Goal: Task Accomplishment & Management: Manage account settings

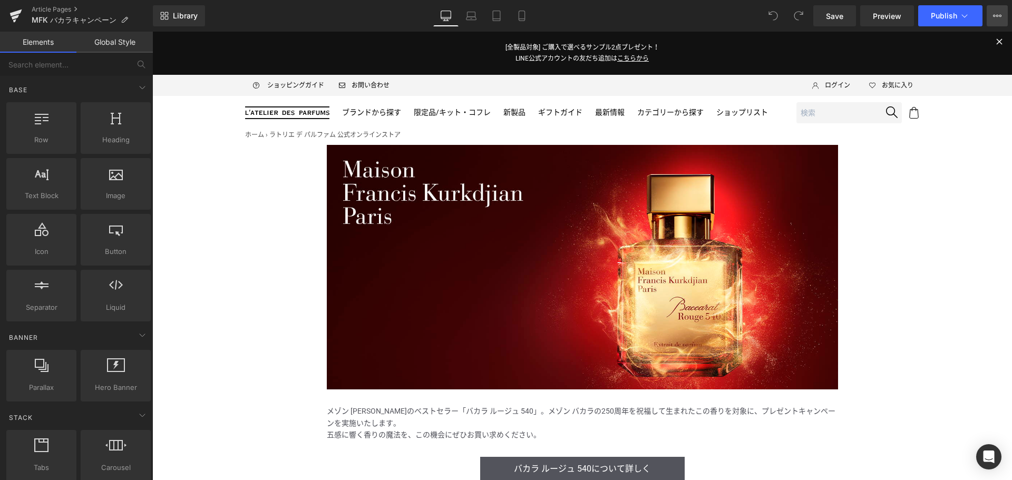
click at [997, 14] on icon at bounding box center [997, 16] width 8 height 8
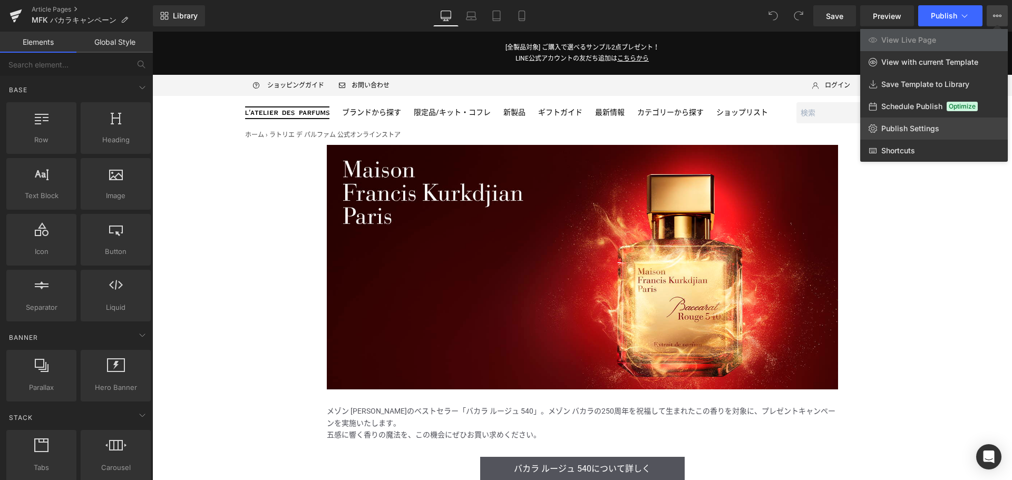
click at [919, 124] on span "Publish Settings" at bounding box center [911, 128] width 58 height 9
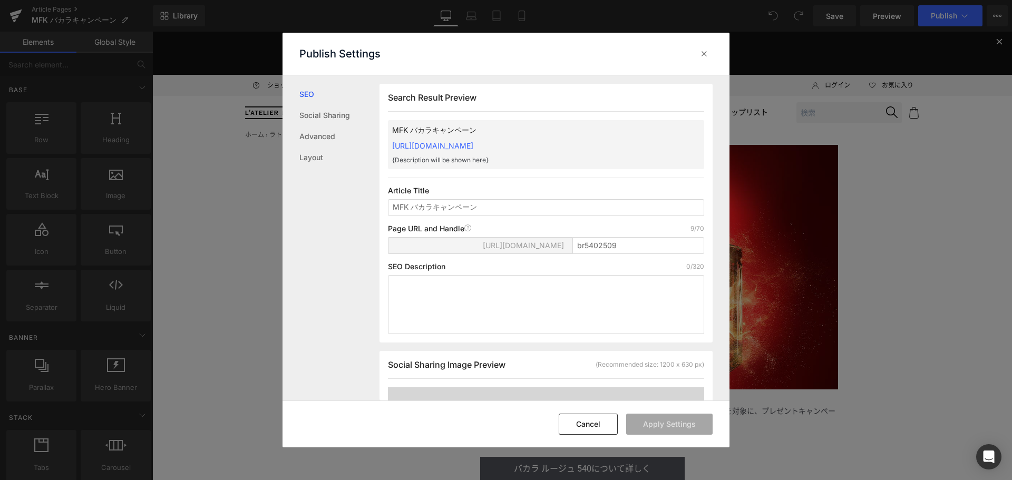
scroll to position [1, 0]
click at [392, 206] on input "MFK バカラキャンペーン" at bounding box center [546, 207] width 316 height 17
type input "【9/24公開】MFK バカラキャンペーン"
click at [681, 417] on button "Apply Settings" at bounding box center [669, 424] width 86 height 21
click at [707, 52] on icon at bounding box center [704, 54] width 11 height 11
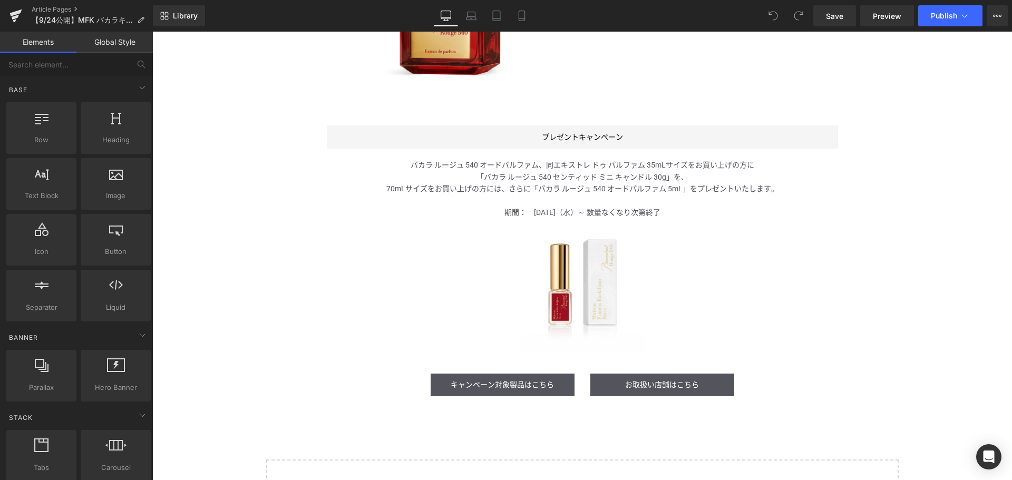
scroll to position [884, 0]
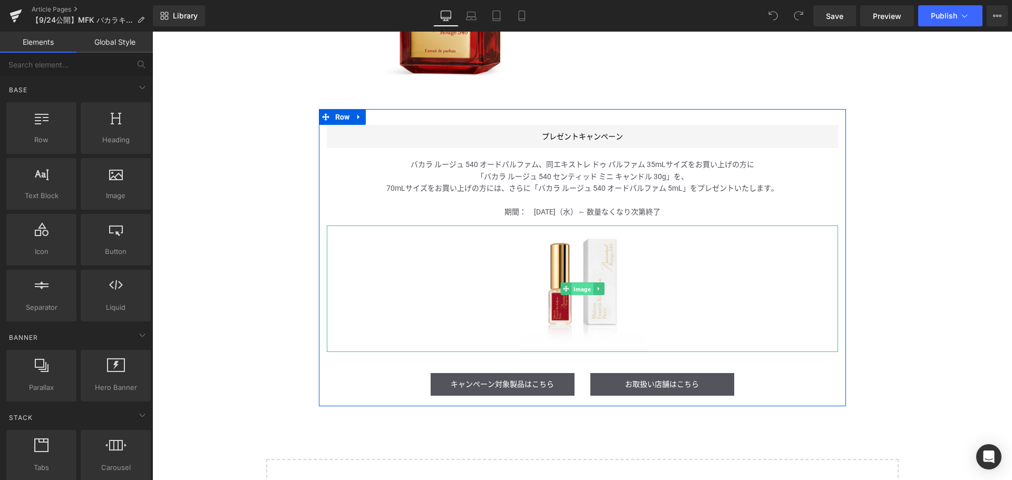
click at [574, 288] on span "Image" at bounding box center [583, 289] width 22 height 13
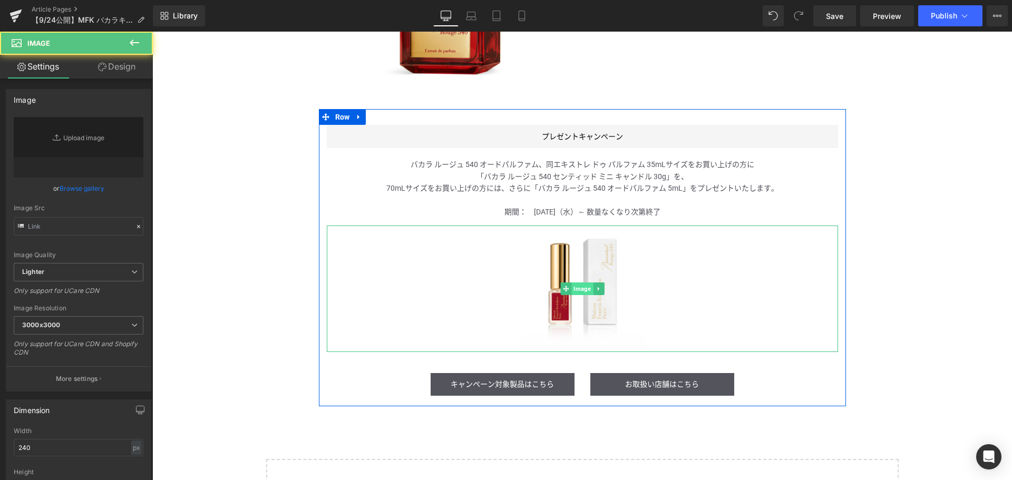
type input "[URL][DOMAIN_NAME]"
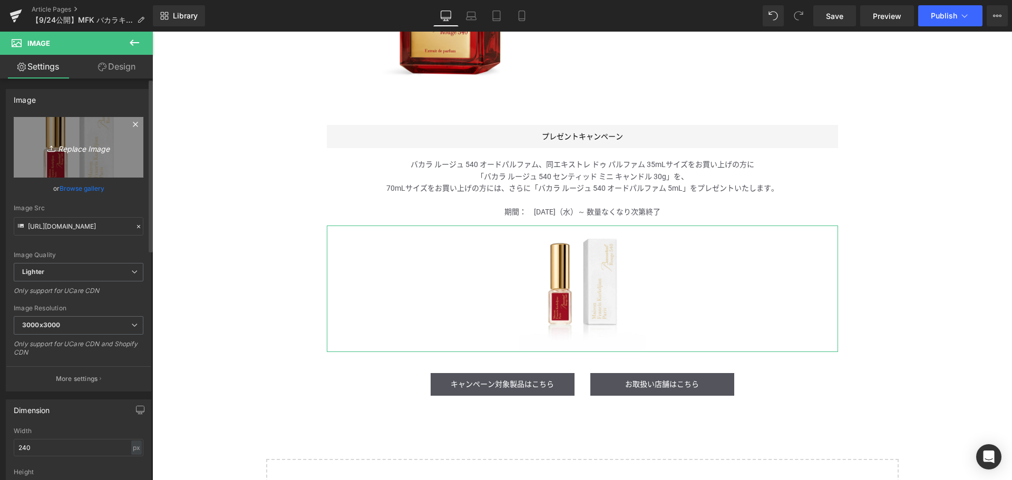
click at [89, 150] on icon "Replace Image" at bounding box center [78, 147] width 84 height 13
type input "C:\fakepath\GWP-Present_Icon.jpg"
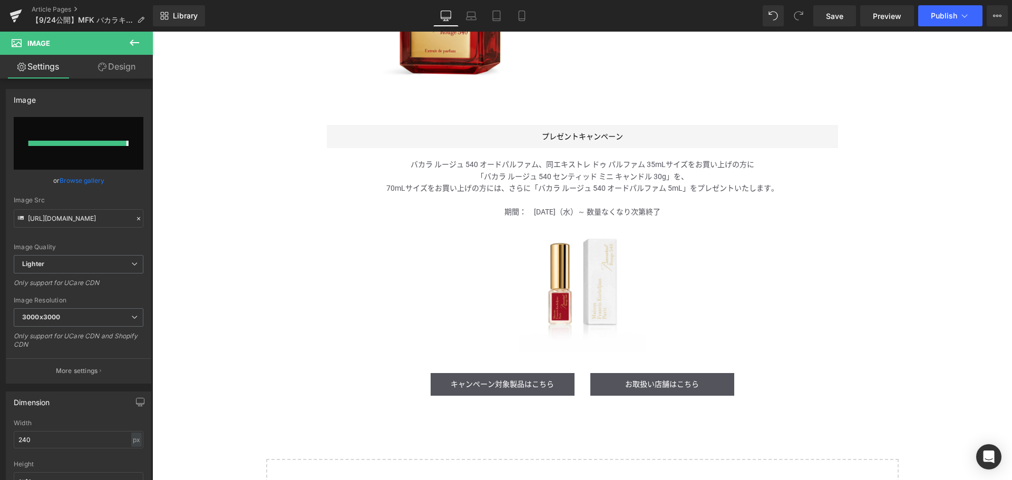
type input "[URL][DOMAIN_NAME]"
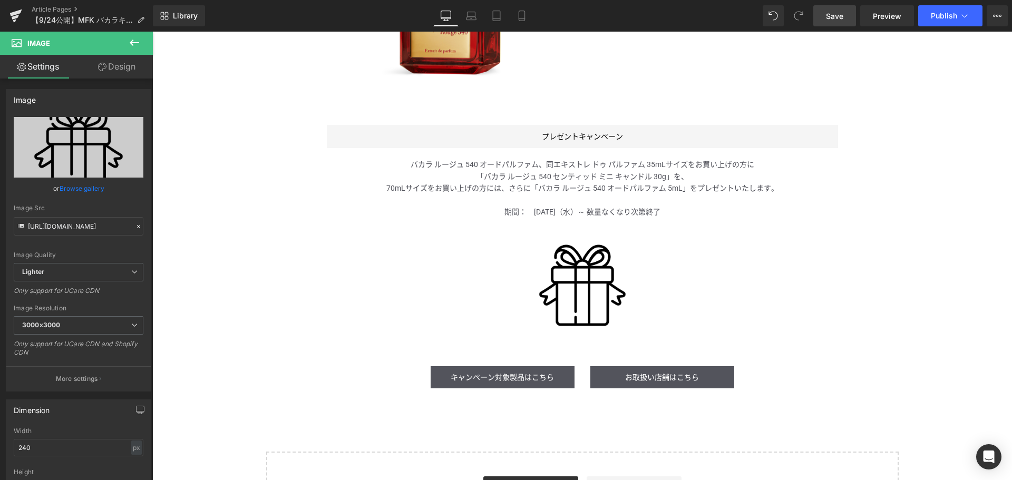
click at [833, 22] on link "Save" at bounding box center [835, 15] width 43 height 21
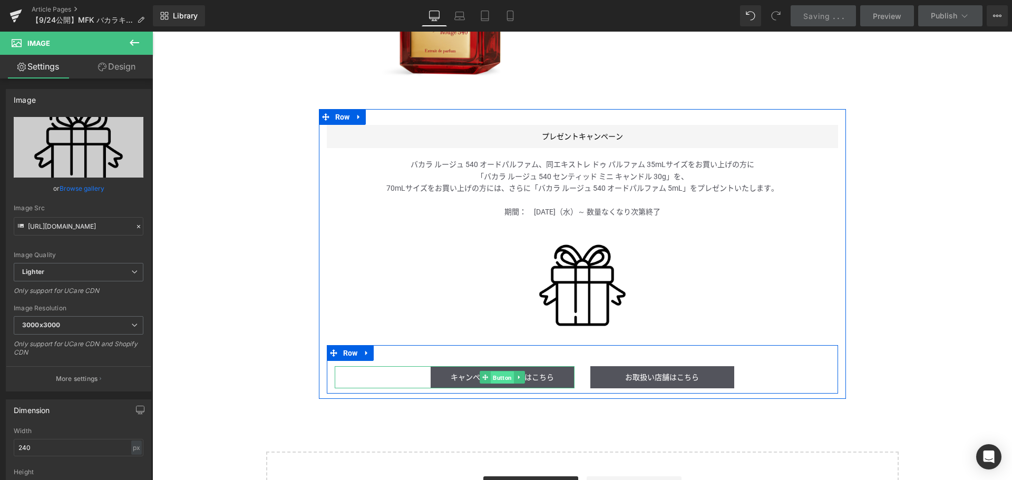
click at [499, 375] on span "Button" at bounding box center [502, 378] width 23 height 13
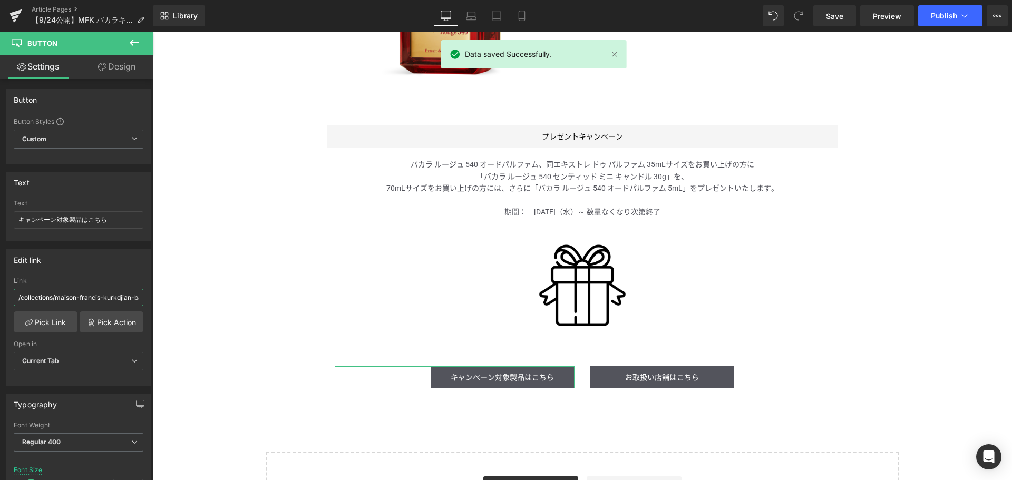
scroll to position [0, 78]
drag, startPoint x: 271, startPoint y: 323, endPoint x: 197, endPoint y: 299, distance: 77.7
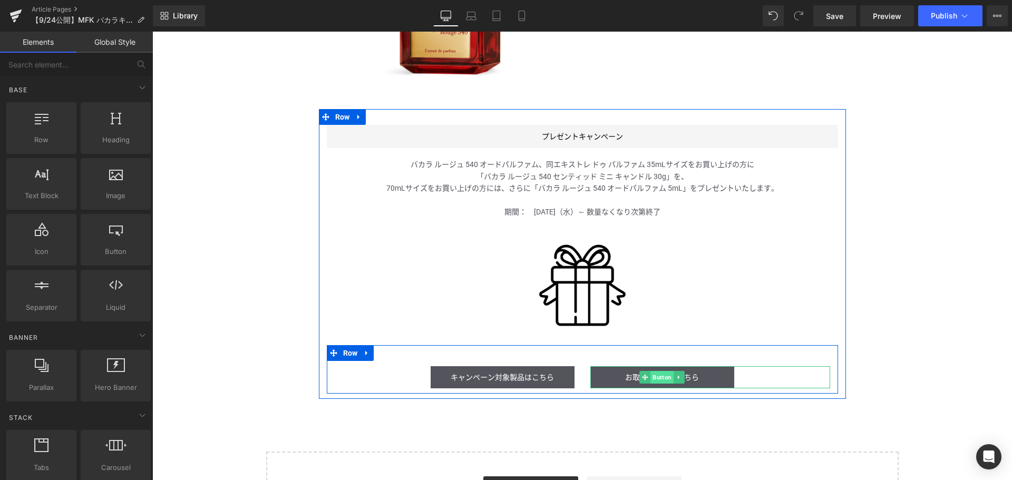
click at [667, 380] on span "Button" at bounding box center [662, 377] width 23 height 13
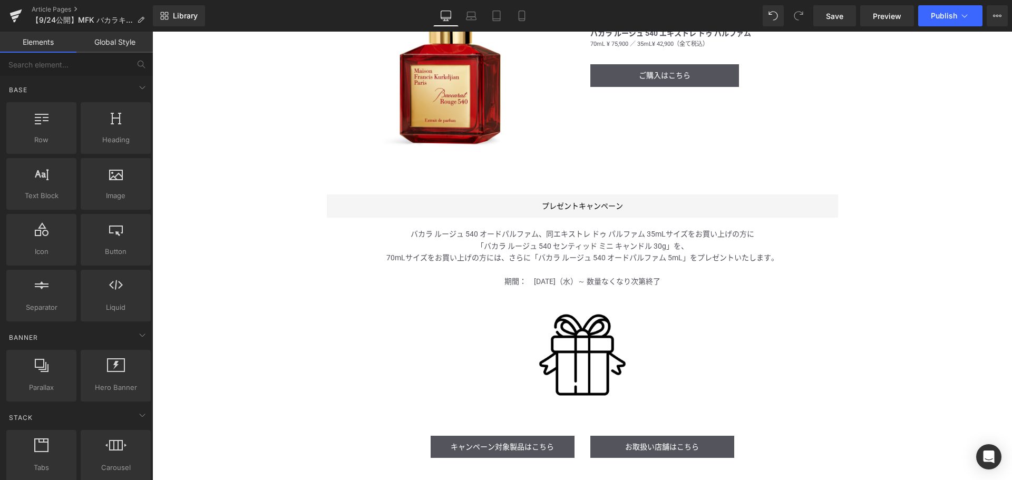
scroll to position [815, 0]
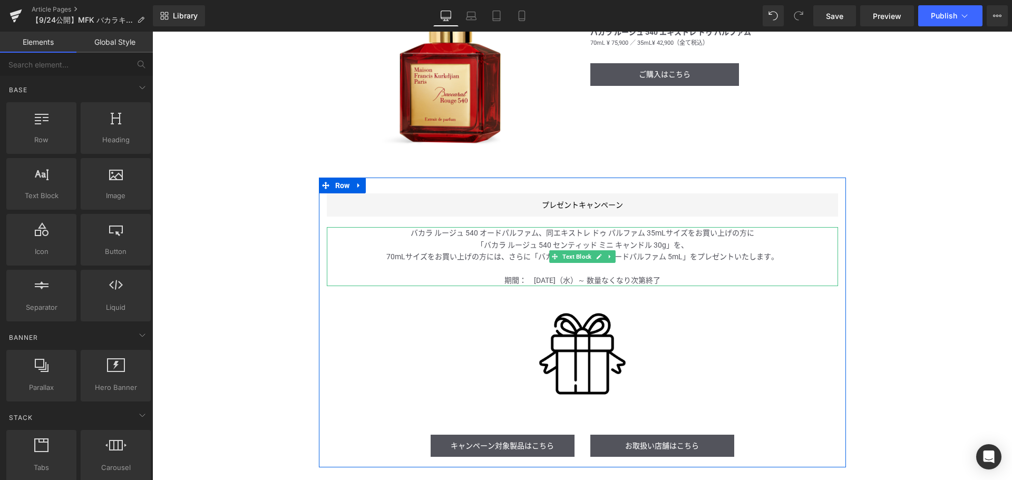
click at [495, 253] on p "70mLサイズをお買い上げの方には、さらに「バカラ ルージュ 540 オードパルファム 5mL」をプレゼントいたします。" at bounding box center [583, 257] width 512 height 12
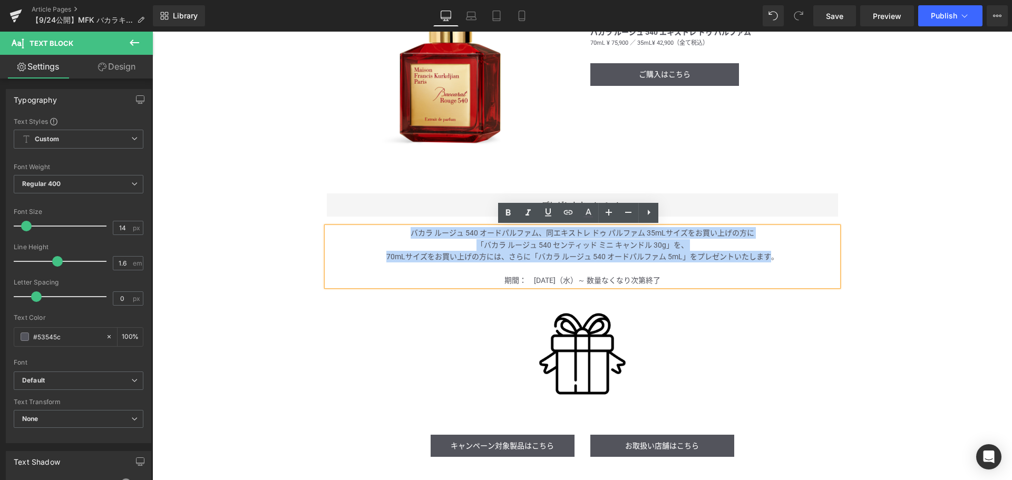
drag, startPoint x: 404, startPoint y: 232, endPoint x: 764, endPoint y: 252, distance: 360.2
click at [764, 252] on div "バカラ ルージュ 540 オードパルファム、同エキストレ ドゥ パルファム 35mLサイズ をお買い上げの方に 「バカラ ルージュ 540 センティッド ミニ…" at bounding box center [583, 256] width 512 height 59
paste div
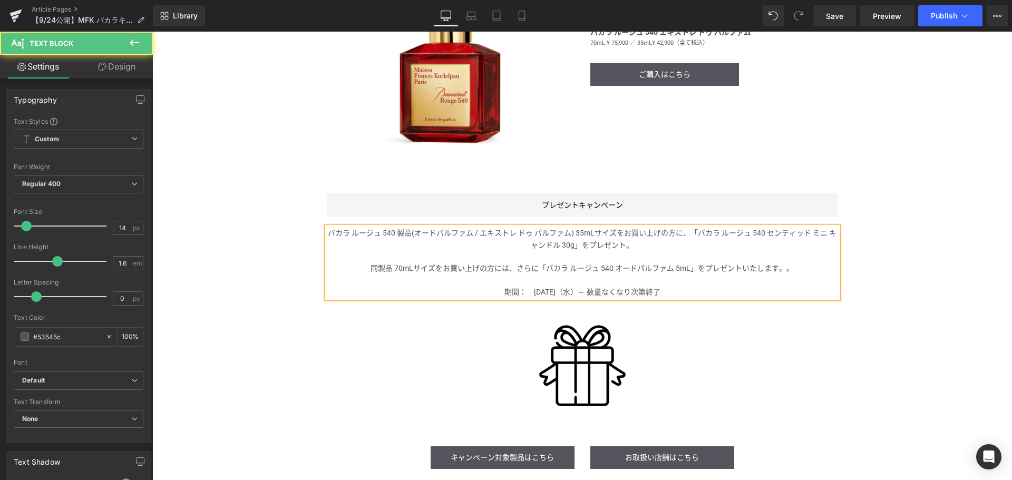
click at [679, 250] on p "バカラ ルージュ 540 製品(オードパルファム / エキストレ ドゥ パルファム) 35mLサイズをお買い上げの方に、「バカラ ルージュ 540 センティッ…" at bounding box center [583, 239] width 512 height 24
click at [690, 231] on span "バカラ ルージュ 540 製品(オードパルファム / エキストレ ドゥ パルファム) 35mLサイズをお買い上げの方に、「バカラ ルージュ 540 センティッ…" at bounding box center [582, 239] width 509 height 20
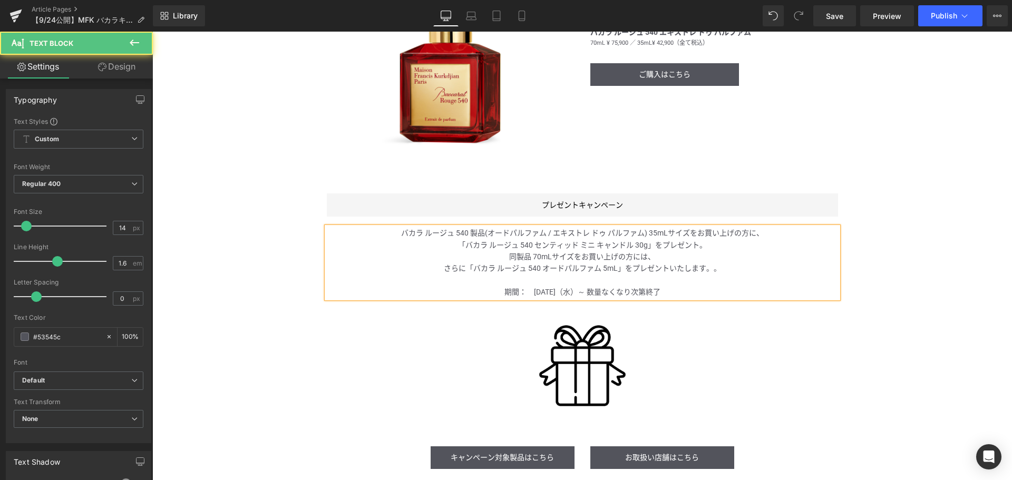
click at [728, 273] on p "さ らに「バカラ ルージュ 540 オードパルファム 5mL」をプレゼントいたします。。" at bounding box center [583, 269] width 512 height 12
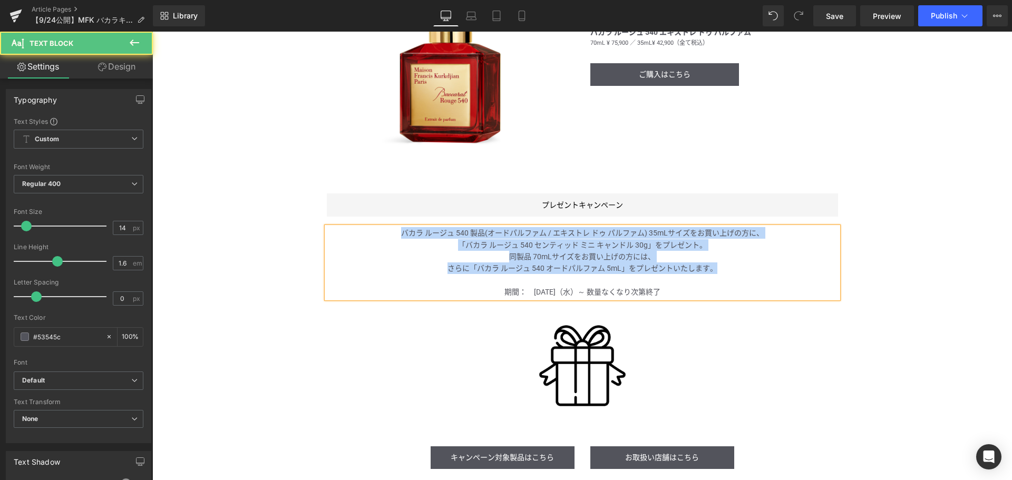
drag, startPoint x: 718, startPoint y: 268, endPoint x: 376, endPoint y: 219, distance: 345.2
click at [376, 219] on div "プレゼントキャンペーン Button バカラ ルージュ 540 製品(オードパルファム / エキストレ ドゥ パルファム) 35mLサイズをお買い上げの方に、…" at bounding box center [582, 334] width 527 height 281
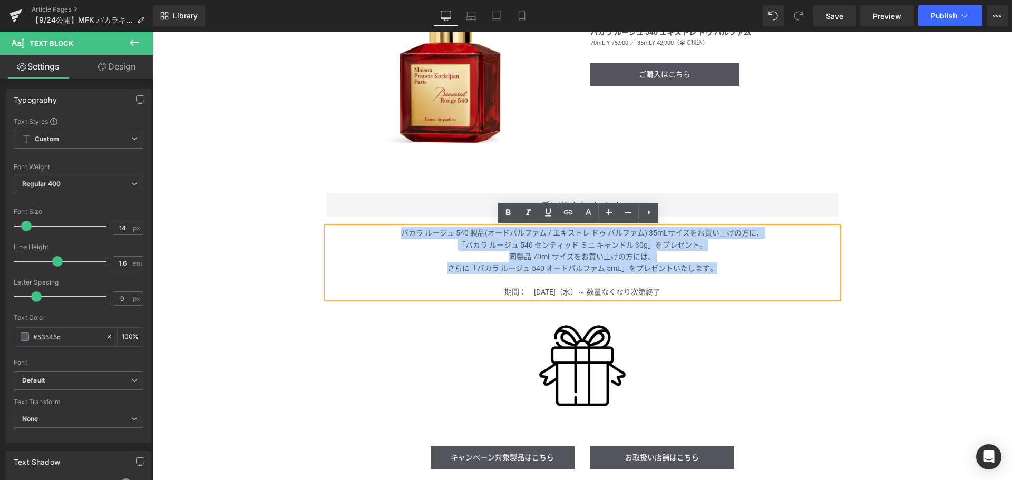
copy div "バカラ ルージュ 540 製品(オードパルファム / エキストレ ドゥ パルファム) 35mLサイズをお買い上げの方に、 「バカラ ルージュ 540 センティ…"
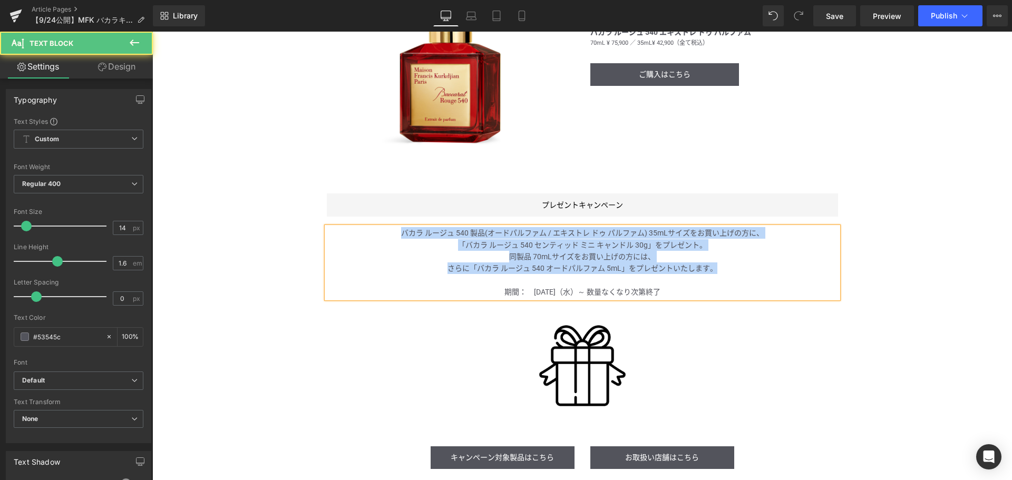
click at [512, 231] on span "バカラ ルージュ 540 製品(オードパルファム / エキストレ ドゥ パルファム) 35mLサイズをお買い上げの方に、" at bounding box center [582, 233] width 363 height 8
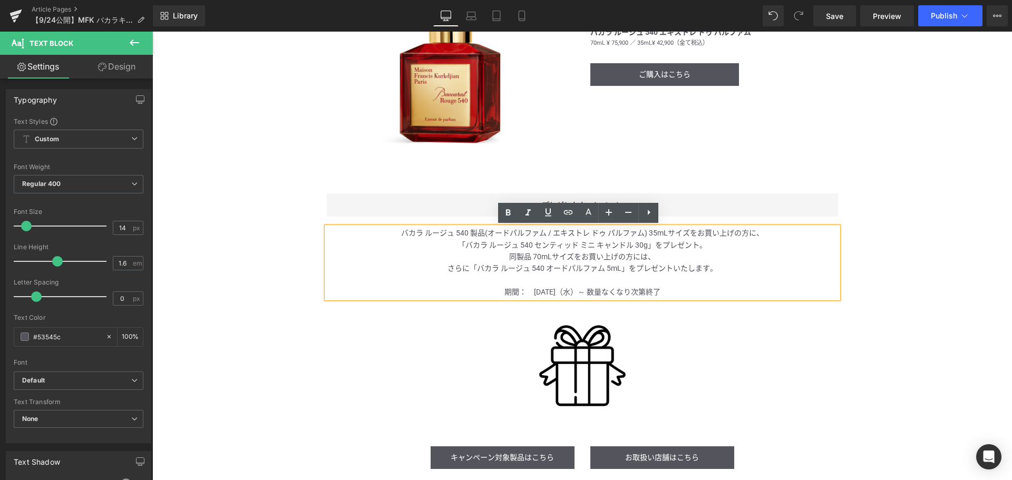
click at [490, 234] on span "バカラ ルージュ 540 製品(オードパルファム / エキストレ ドゥ パルファム) 35mLサイズをお買い上げの方に、" at bounding box center [582, 233] width 363 height 8
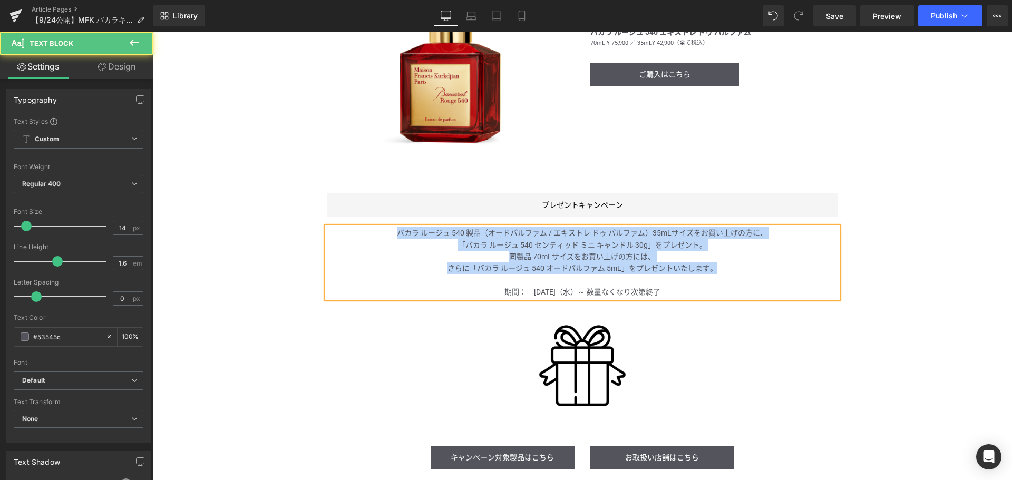
drag, startPoint x: 712, startPoint y: 270, endPoint x: 305, endPoint y: 219, distance: 410.8
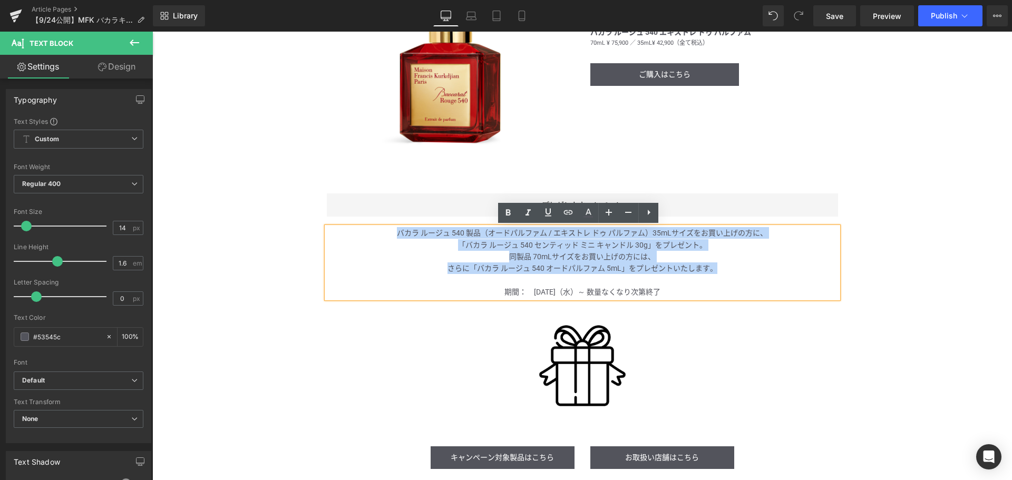
copy div "バカラ ルージュ 540 製品（オードパルファム / エキストレ ドゥ パルファム）35mLサイズをお買い上げの方に、 「バカラ ルージュ 540 センティッ…"
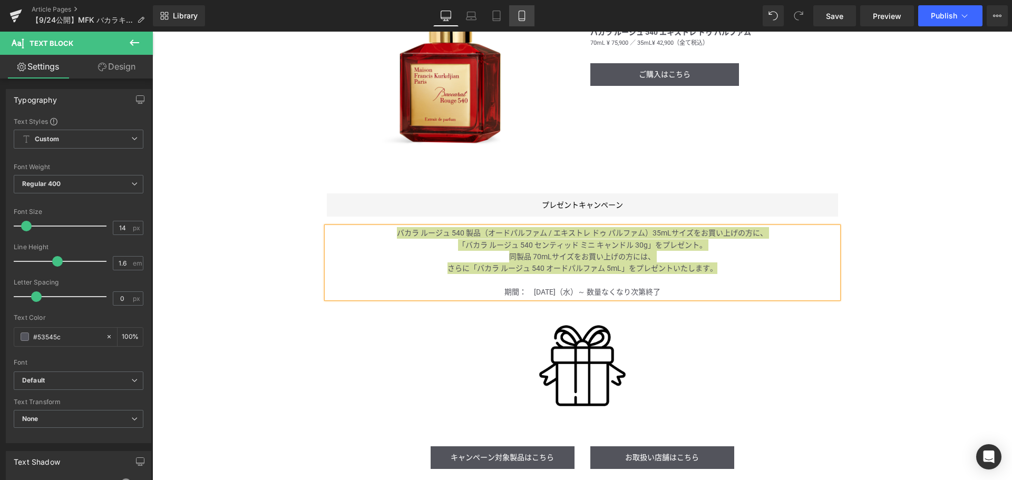
click at [525, 12] on icon at bounding box center [522, 16] width 6 height 10
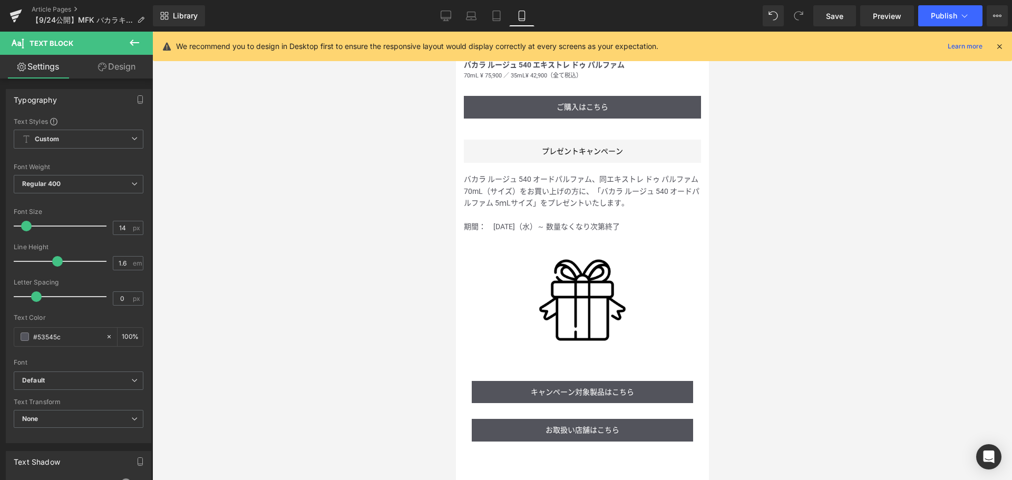
scroll to position [986, 0]
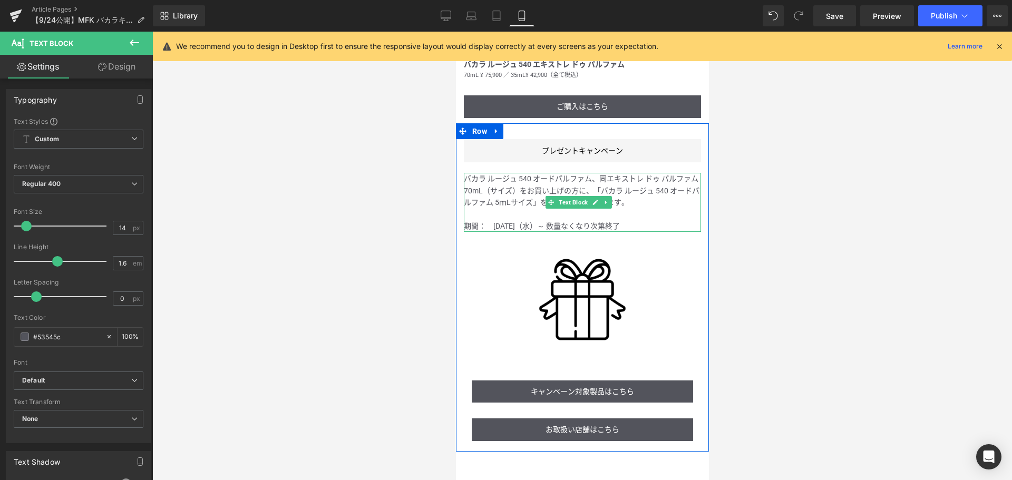
click at [548, 187] on span "をお買い上げの方に、" at bounding box center [556, 191] width 74 height 8
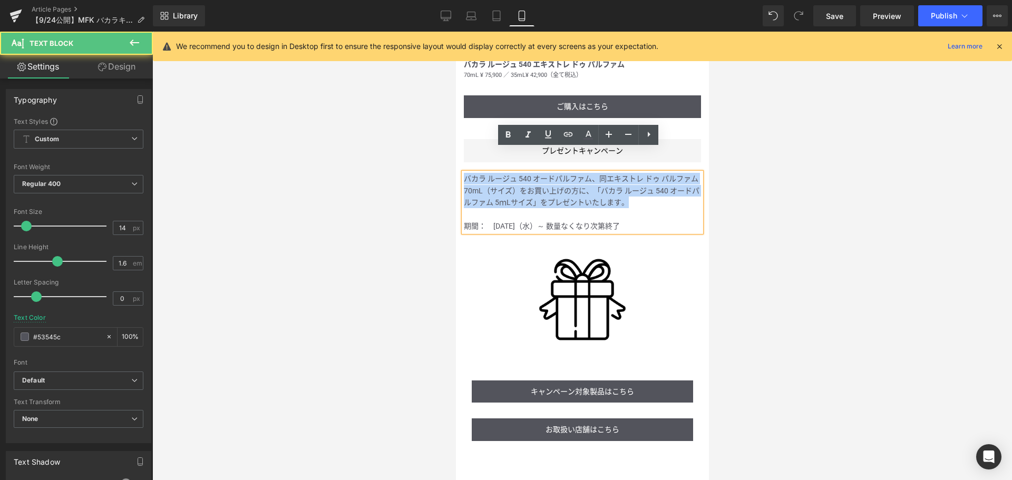
drag, startPoint x: 656, startPoint y: 178, endPoint x: 869, endPoint y: 179, distance: 213.0
paste div
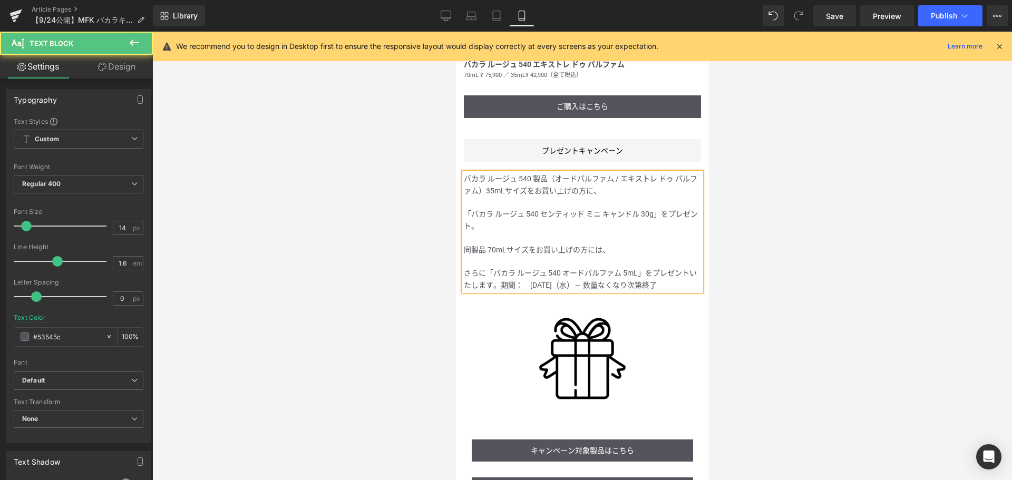
click at [626, 197] on p at bounding box center [582, 203] width 237 height 12
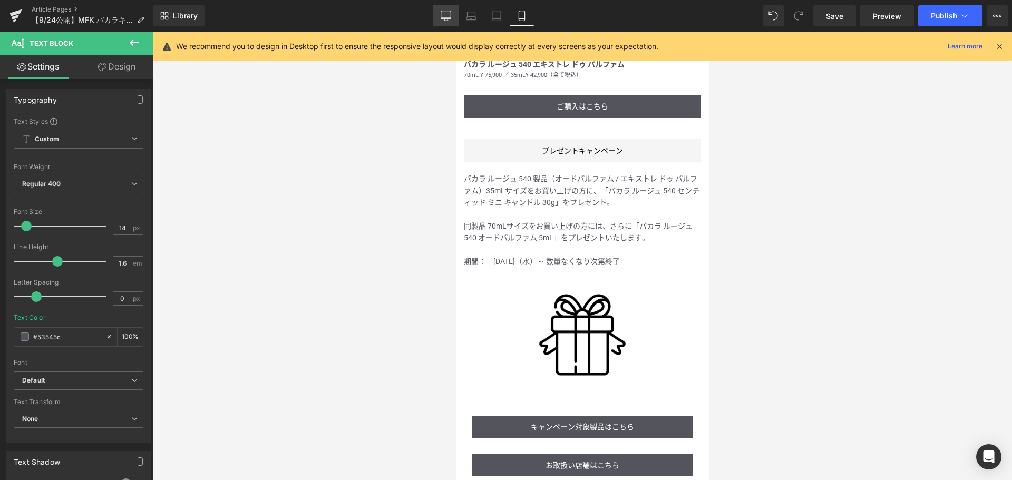
click at [453, 12] on link "Desktop" at bounding box center [445, 15] width 25 height 21
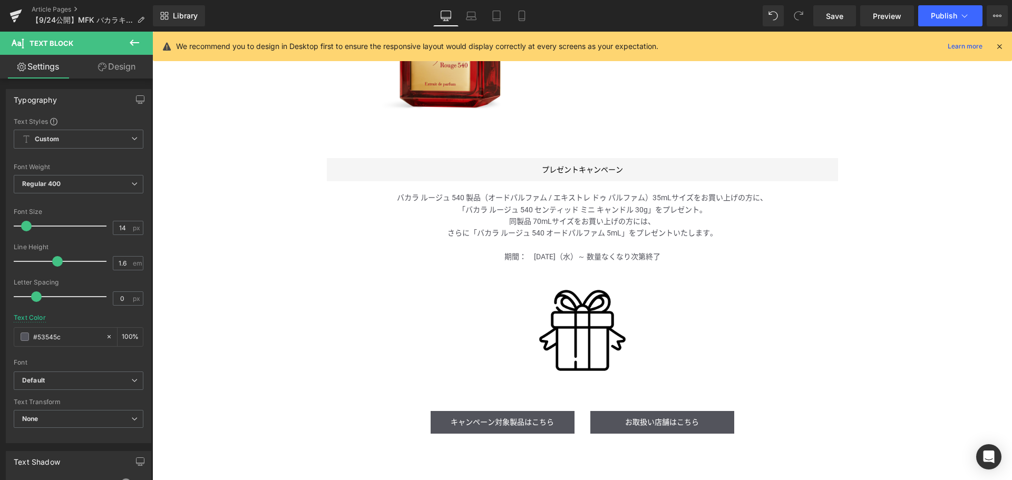
scroll to position [851, 0]
click at [838, 21] on span "Save" at bounding box center [834, 16] width 17 height 11
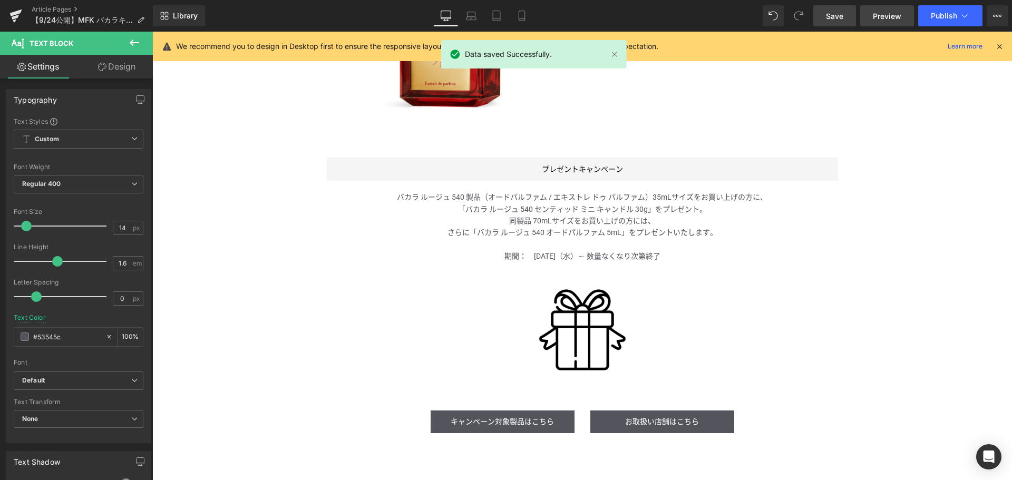
click at [891, 13] on span "Preview" at bounding box center [887, 16] width 28 height 11
